Goal: Transaction & Acquisition: Download file/media

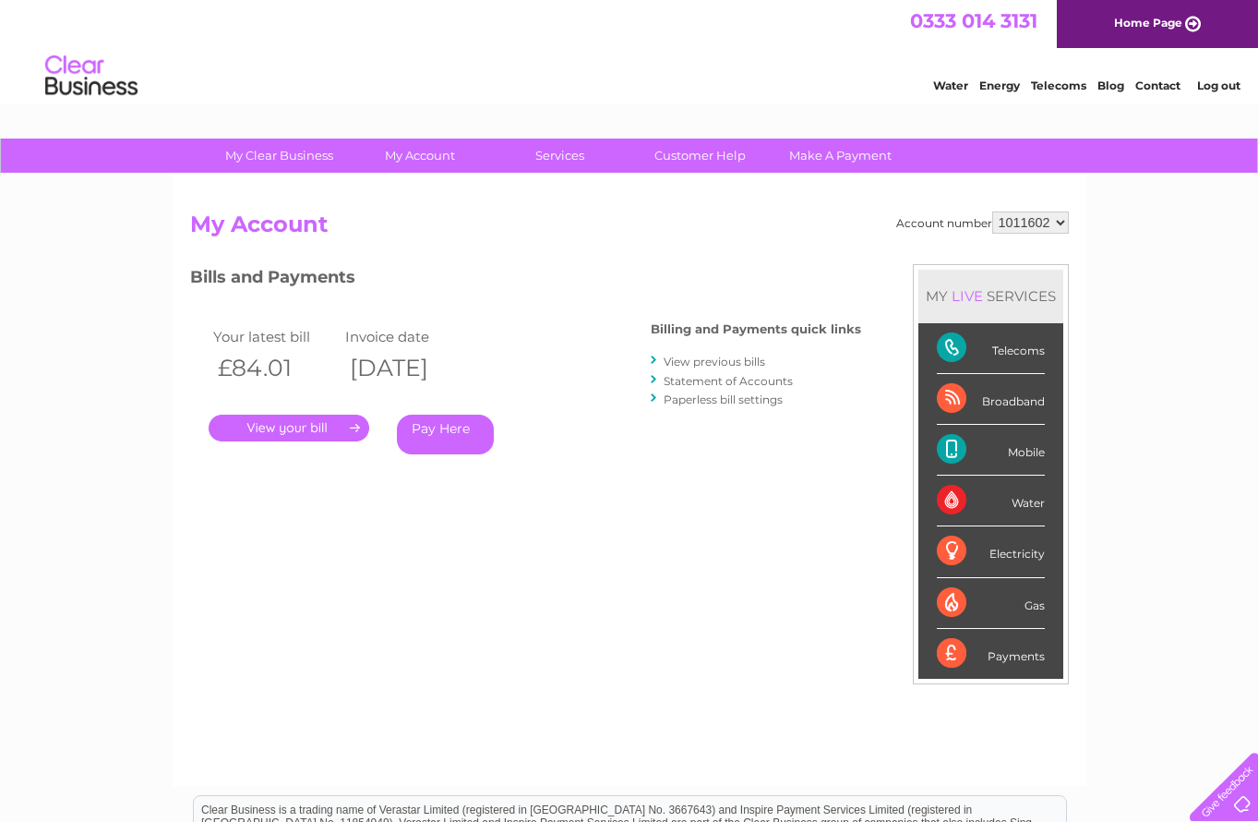
click at [301, 430] on link "." at bounding box center [289, 427] width 161 height 27
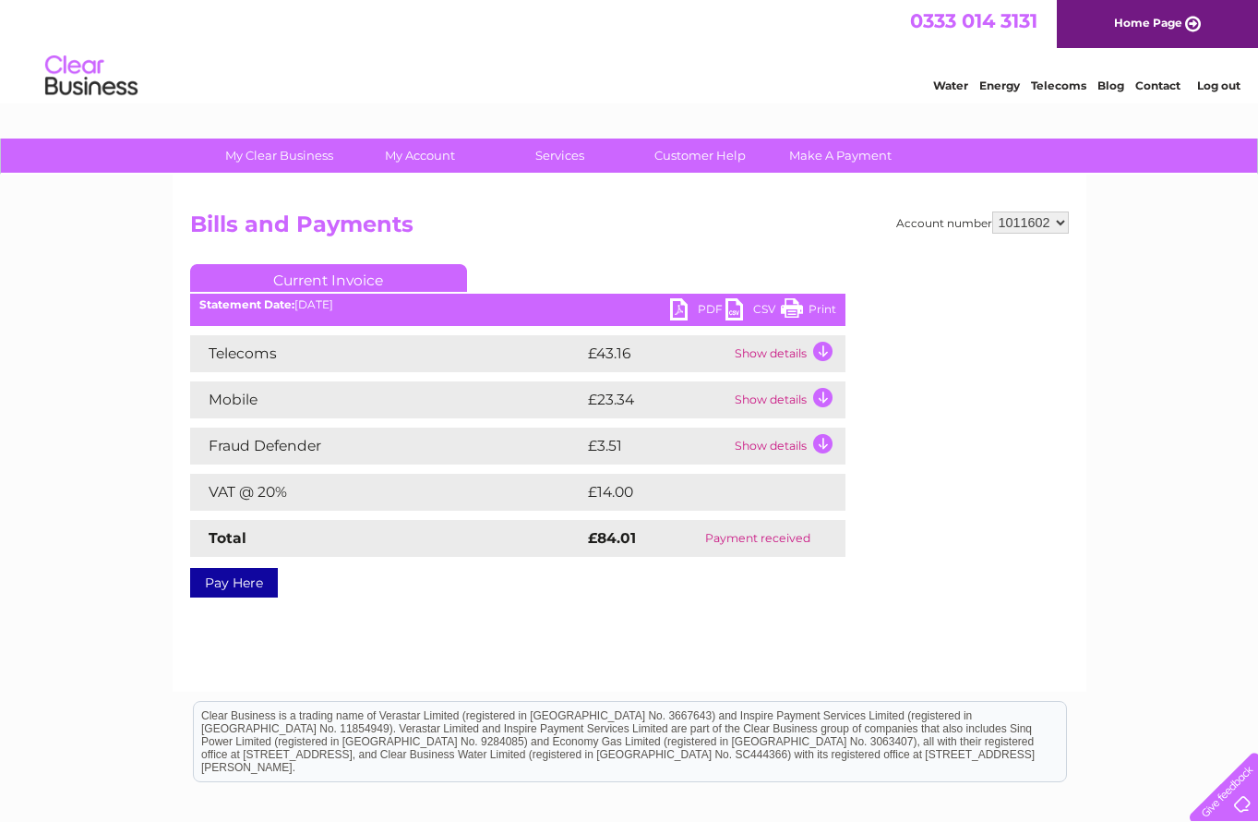
click at [677, 304] on link "PDF" at bounding box center [697, 311] width 55 height 27
click at [1221, 87] on link "Log out" at bounding box center [1218, 85] width 43 height 14
